Goal: Browse casually: Explore the website without a specific task or goal

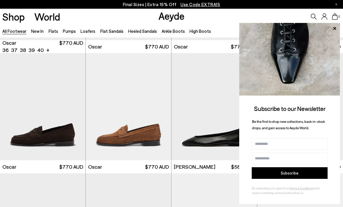
scroll to position [828, 0]
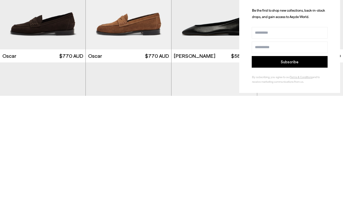
type input "*"
type input "*********"
click at [267, 153] on input "Email address" at bounding box center [290, 159] width 76 height 12
type input "**********"
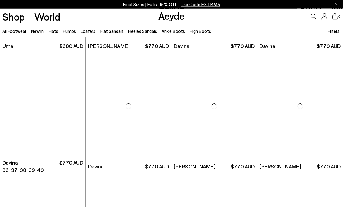
scroll to position [2757, 0]
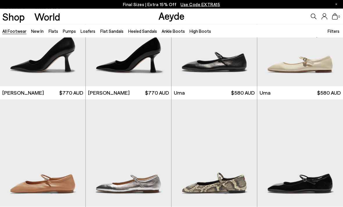
scroll to position [3554, 0]
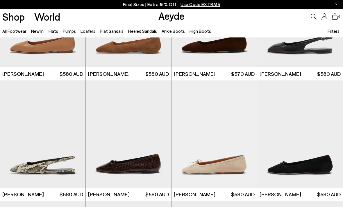
scroll to position [4175, 0]
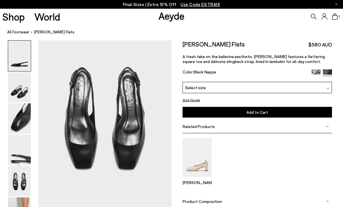
scroll to position [732, 0]
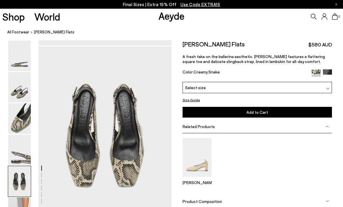
scroll to position [696, 0]
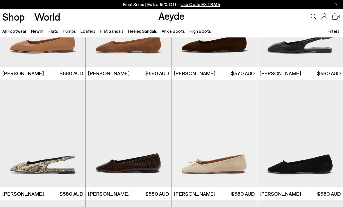
scroll to position [4176, 0]
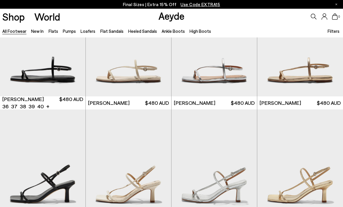
scroll to position [6093, 0]
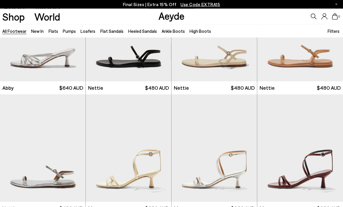
scroll to position [6810, 0]
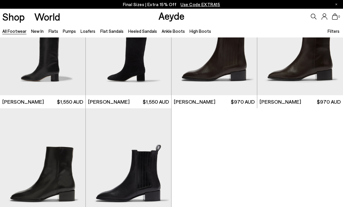
scroll to position [8244, 0]
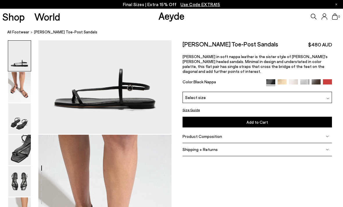
scroll to position [73, 0]
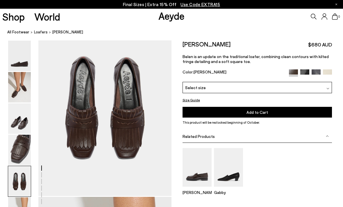
scroll to position [734, 0]
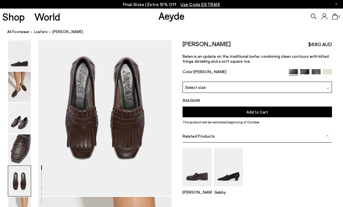
click at [317, 73] on img at bounding box center [315, 73] width 9 height 9
